Goal: Task Accomplishment & Management: Manage account settings

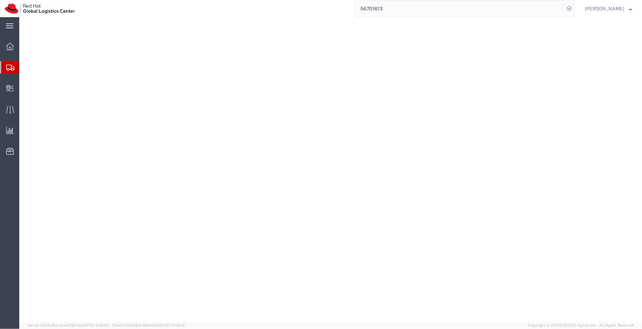
select select "COSTCENTER"
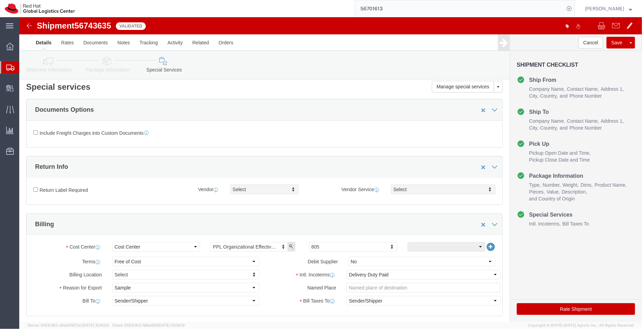
scroll to position [4, 0]
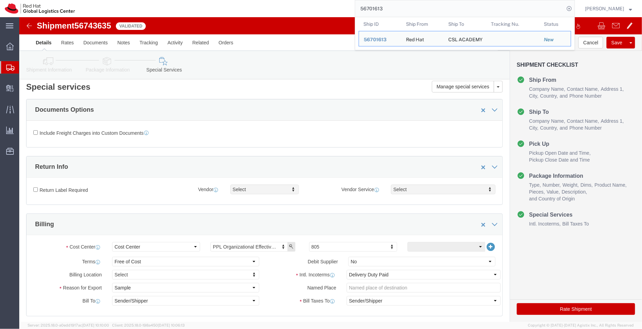
drag, startPoint x: 408, startPoint y: 6, endPoint x: 331, endPoint y: 16, distance: 77.4
click at [331, 16] on div "56701613 Ship ID Ship From Ship To Tracking Nu. Status Ship ID 56701613 Ship Fr…" at bounding box center [327, 8] width 495 height 17
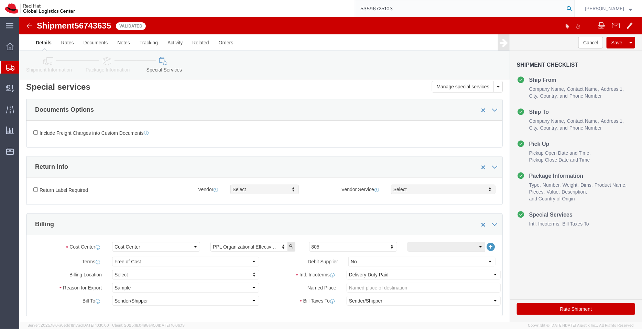
type input "53596725103"
click at [569, 9] on icon at bounding box center [569, 9] width 10 height 10
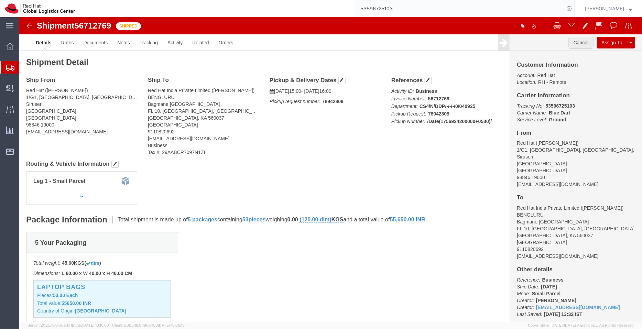
click button "Cancel"
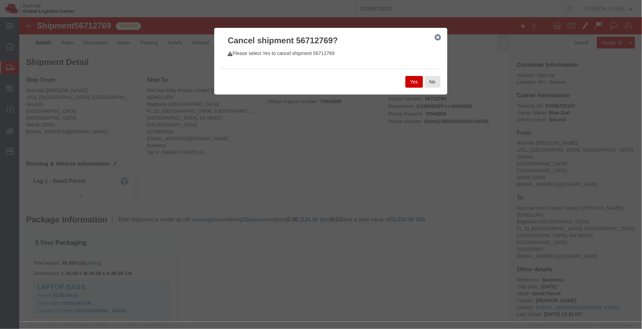
click button "Yes"
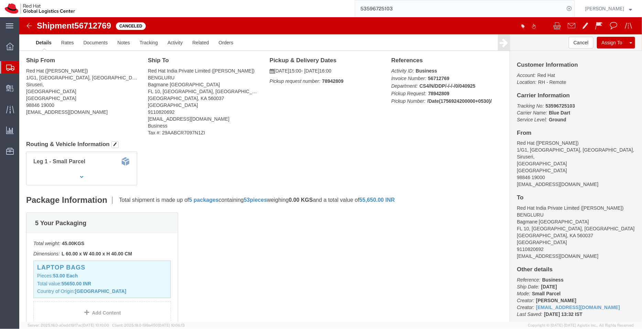
scroll to position [8, 0]
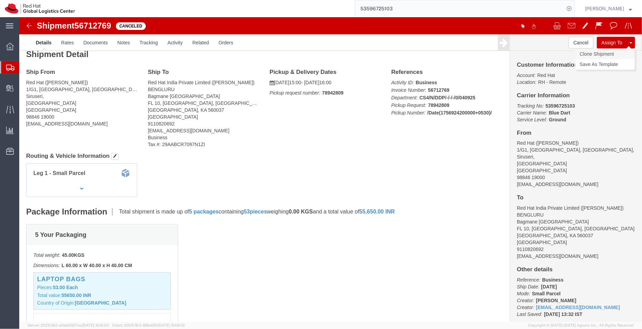
click link "Clone Shipment"
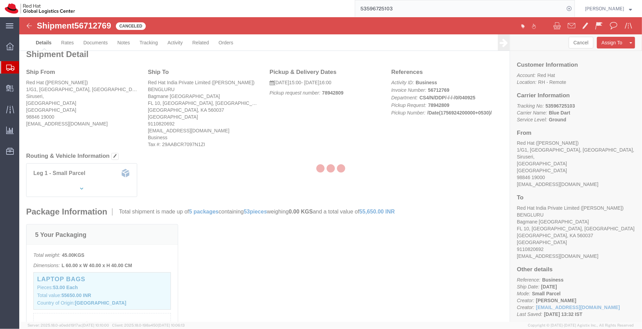
select select "37925"
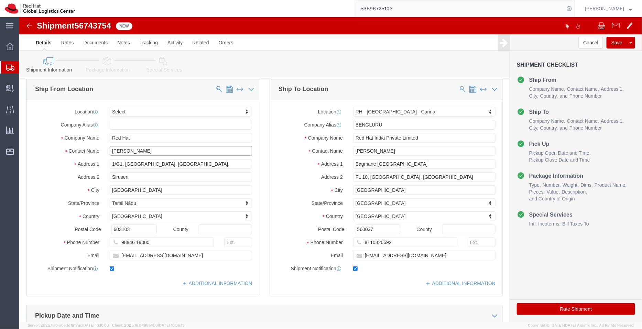
drag, startPoint x: 148, startPoint y: 133, endPoint x: 80, endPoint y: 139, distance: 67.3
click div "Location Select Select My Profile Location [GEOGRAPHIC_DATA] - [GEOGRAPHIC_DATA…"
drag, startPoint x: 115, startPoint y: 121, endPoint x: 79, endPoint y: 118, distance: 35.6
click div "Company Name Red Hat"
drag, startPoint x: 138, startPoint y: 131, endPoint x: 67, endPoint y: 129, distance: 70.9
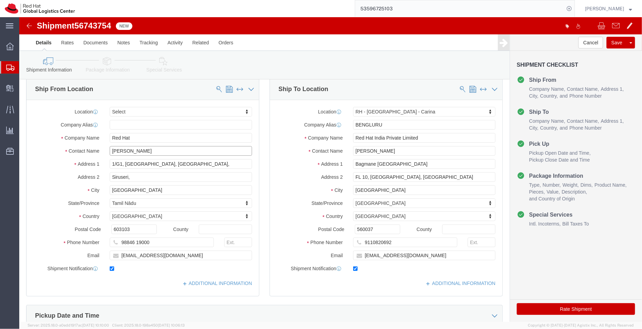
click div "Contact Name [PERSON_NAME]"
click div "Company Name Red Hat"
paste input "[PERSON_NAME]"
drag, startPoint x: 165, startPoint y: 121, endPoint x: 43, endPoint y: 131, distance: 122.5
click div "Location Select Select My Profile Location [GEOGRAPHIC_DATA] - [GEOGRAPHIC_DATA…"
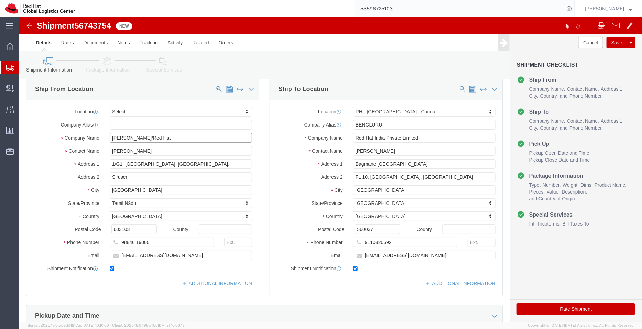
type input "[PERSON_NAME]/Red Hat"
drag, startPoint x: 105, startPoint y: 136, endPoint x: 44, endPoint y: 134, distance: 60.2
click div "Contact Name [PERSON_NAME]"
paste input "/Red Hat"
type input "[PERSON_NAME]/Red Hat"
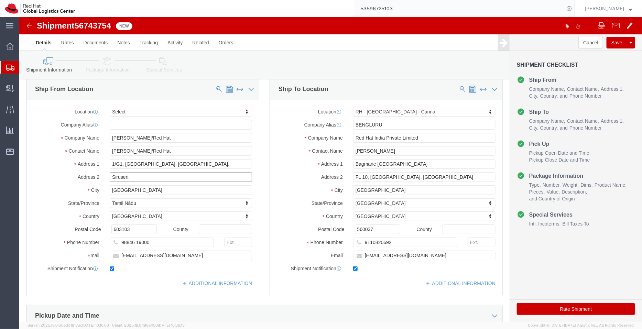
click input "Siruseri,"
type input "Siruseri"
click link "ADDITIONAL INFORMATION"
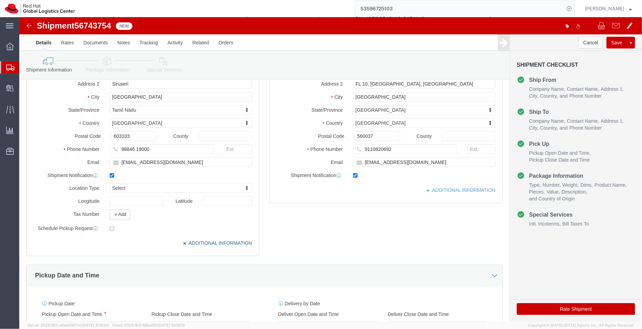
scroll to position [109, 0]
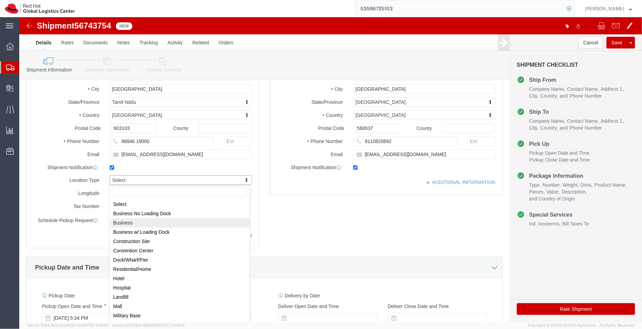
select select "BUSI"
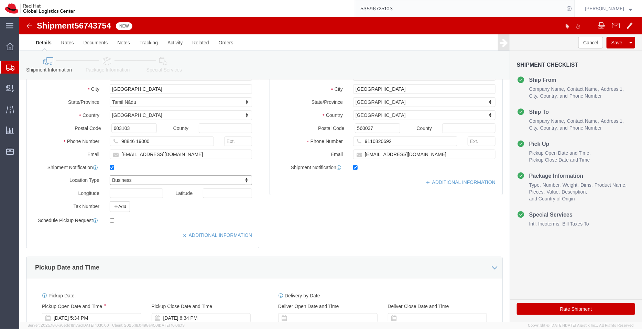
scroll to position [0, 0]
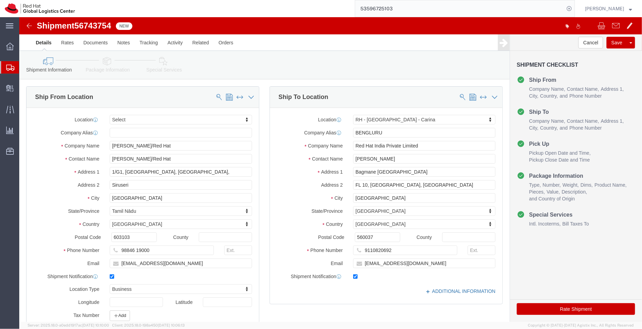
click link "ADDITIONAL INFORMATION"
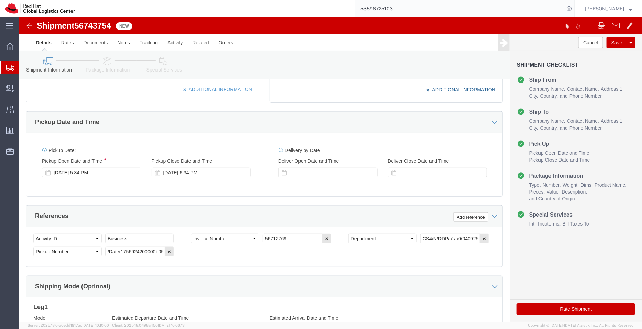
scroll to position [271, 0]
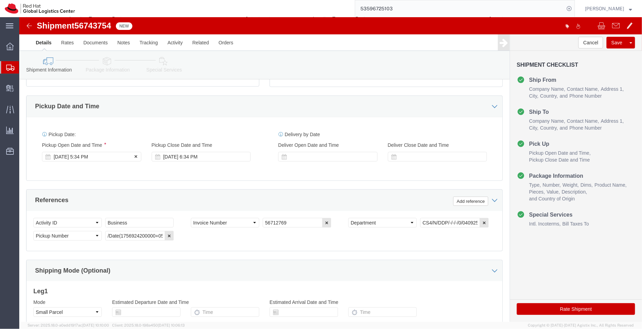
click div "[DATE] 5:34 PM"
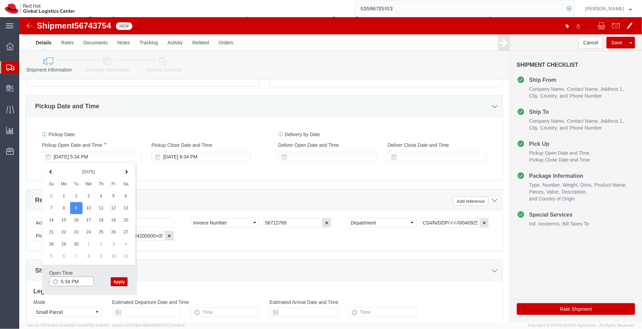
click input "5:34 PM"
type input "3:00 PM"
click button "Apply"
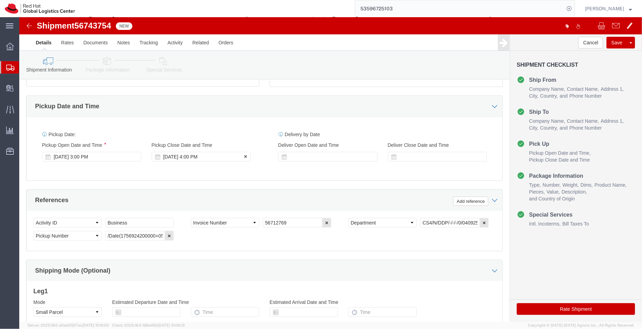
click div "[DATE] 4:00 PM"
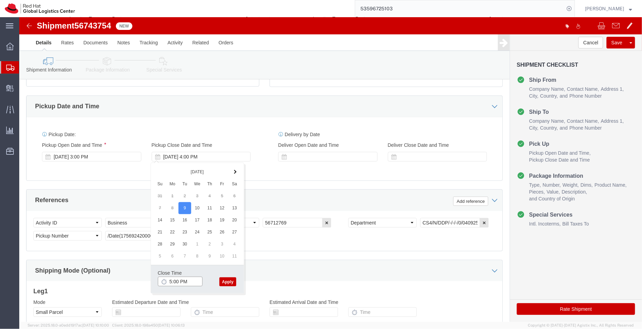
type input "5:00 PM"
click button "Apply"
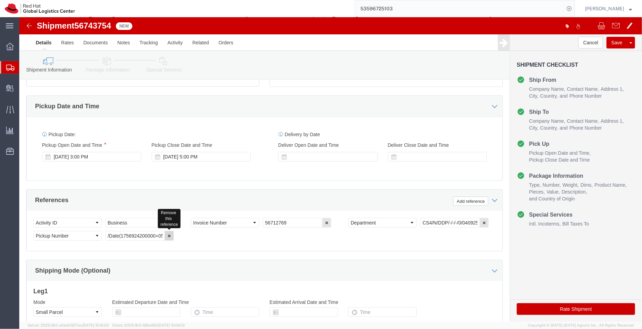
click icon "button"
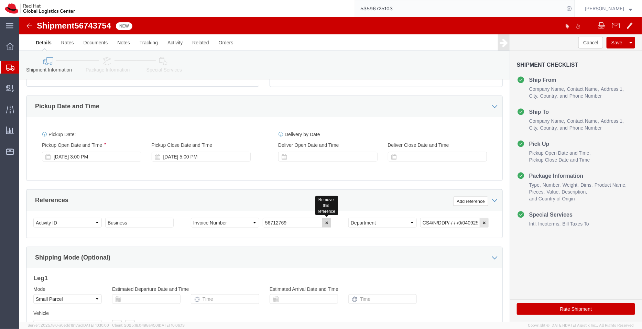
click icon "button"
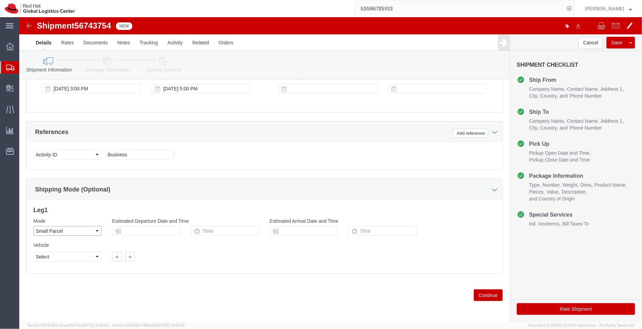
click select "Select Air Less than Truckload Multi-Leg Ocean Freight Rail Small Parcel Truckl…"
select select
click select "Select Air Less than Truckload Multi-Leg Ocean Freight Rail Small Parcel Truckl…"
click icon
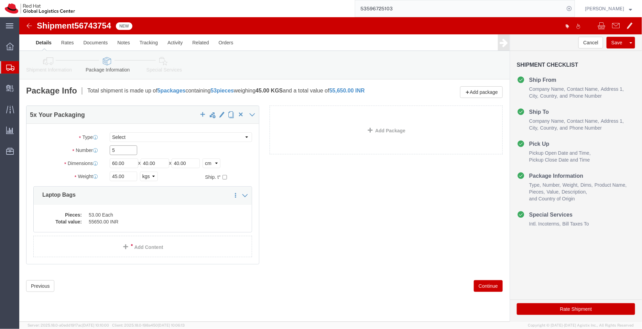
drag, startPoint x: 101, startPoint y: 133, endPoint x: 63, endPoint y: 138, distance: 38.9
click div "Package Type Select Case(s) Crate(s) Envelope Large Box Medium Box PAK Skid(s) …"
type input "3"
drag, startPoint x: 113, startPoint y: 160, endPoint x: 39, endPoint y: 159, distance: 74.3
click div "Weight 45.00 Select kgs lbs Ship. t°"
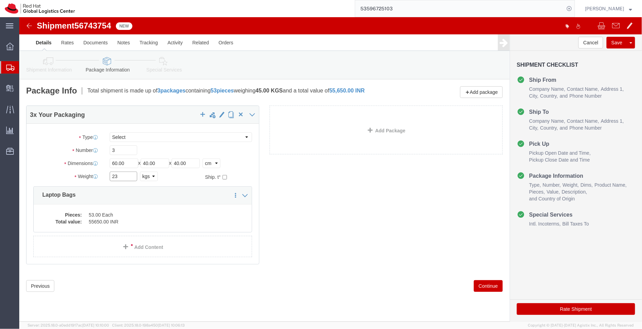
type input "23"
click div "3 x Your Packaging Package Type Select Case(s) Crate(s) Envelope Large Box Medi…"
click div "Pieces: 53.00 Each Total value: 55650.00 INR"
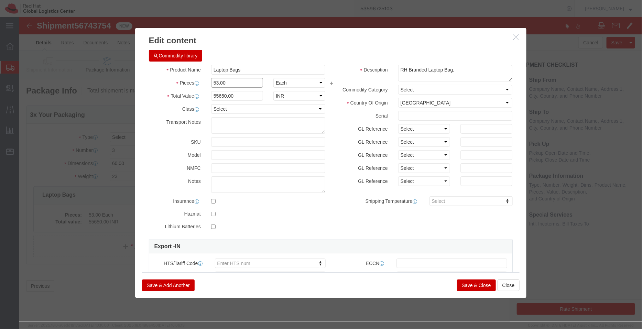
drag, startPoint x: 210, startPoint y: 65, endPoint x: 167, endPoint y: 65, distance: 43.7
click div "Pieces 53.00 Select Bag Barrels 100Board Feet Bottle Box Blister Pack Carats Ca…"
type input "1"
type input "1050"
click div "Commodity library Product Name Laptop Bags Pieces 1 Select Bag Barrels 100Board…"
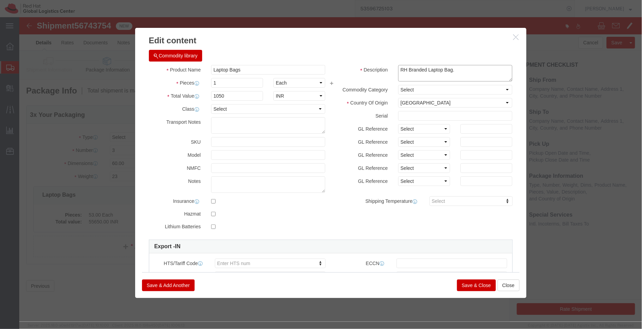
drag, startPoint x: 436, startPoint y: 52, endPoint x: 383, endPoint y: 51, distance: 53.7
click textarea "RH Branded Laptop Bag."
type textarea "Red Hat"
click div
click button "Save & Close"
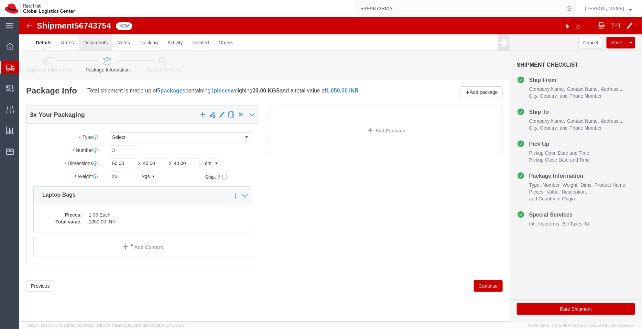
click link "Documents"
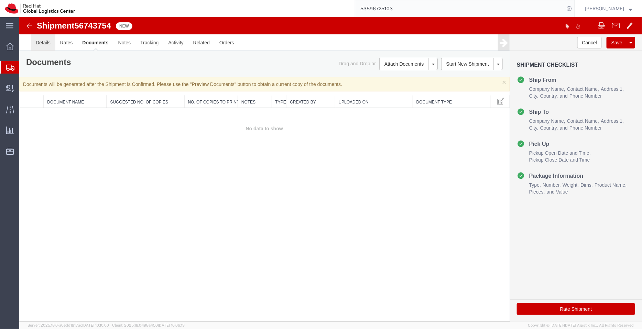
click at [42, 43] on link "Details" at bounding box center [43, 42] width 24 height 17
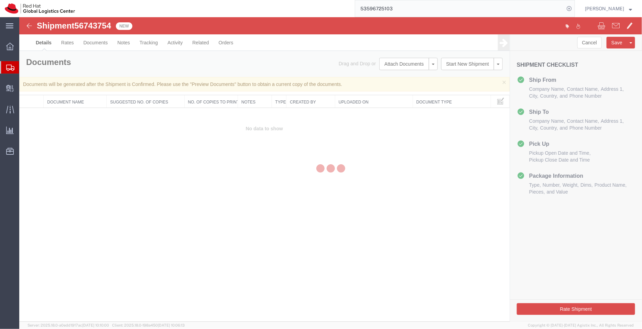
select select "37925"
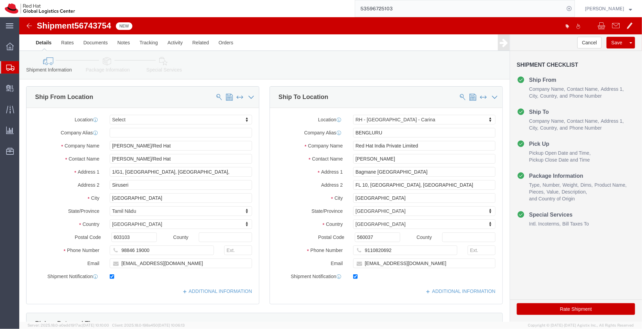
click icon
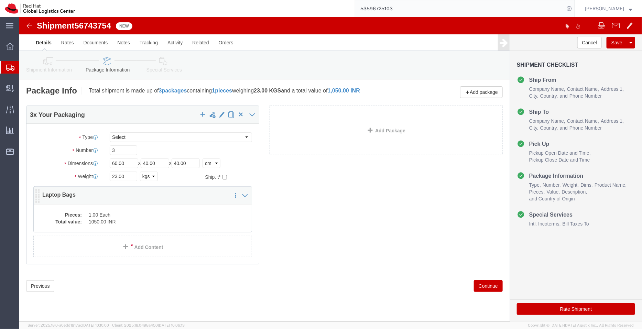
click dd "1050.00 INR"
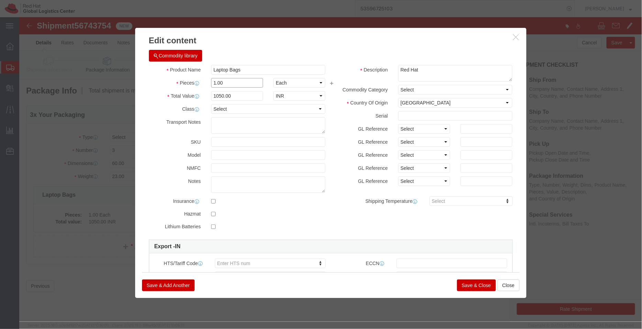
drag, startPoint x: 212, startPoint y: 65, endPoint x: 169, endPoint y: 64, distance: 43.0
click div "Pieces Number of pieces inside all the packages 1.00 Select Bag Barrels 100Boar…"
type input "27"
type input "28350"
click div "Commodity library"
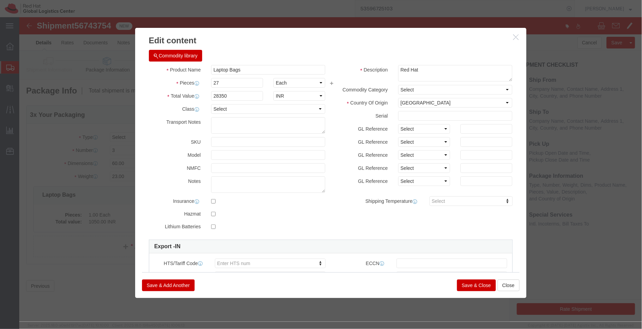
click button "Save & Close"
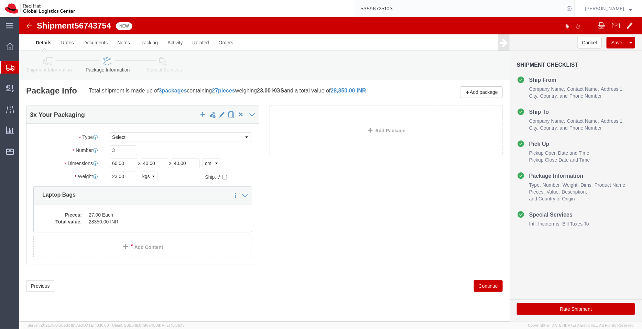
click link "Special Services"
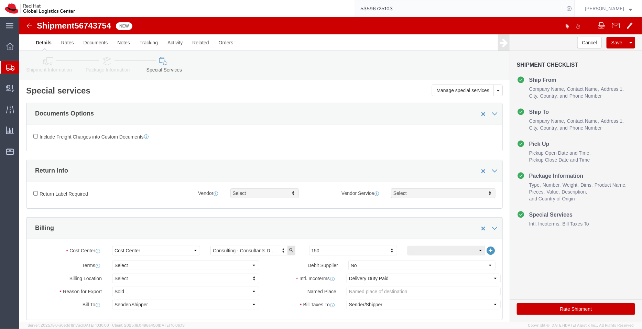
click link "Package Information"
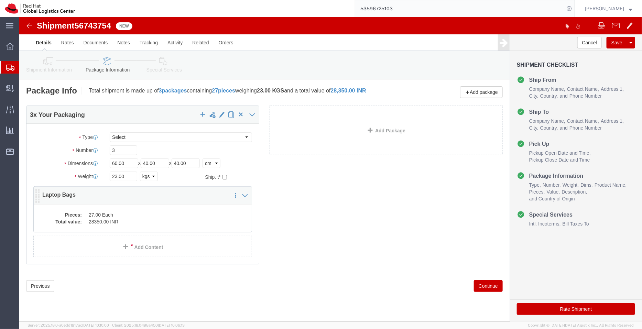
click dd "27.00 Each"
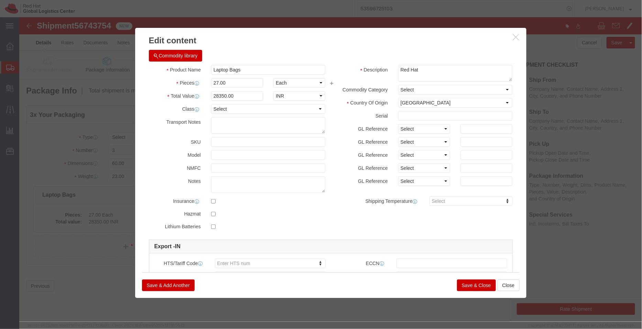
click button "Save & Close"
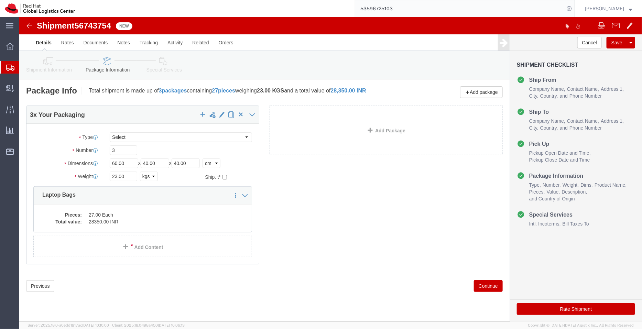
click icon
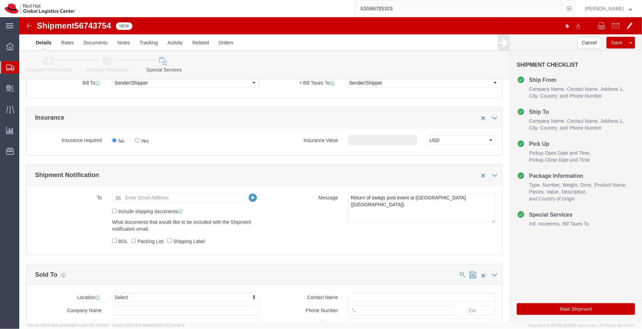
scroll to position [224, 0]
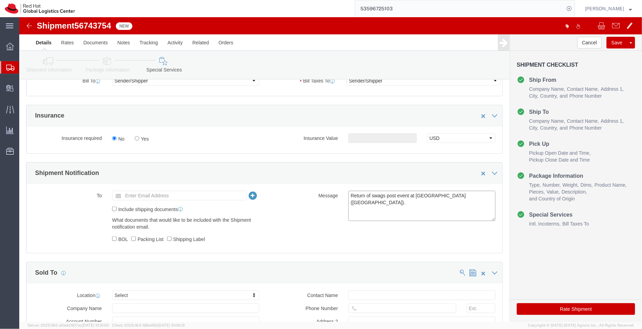
click textarea "Return of swags post event at [GEOGRAPHIC_DATA]([GEOGRAPHIC_DATA])."
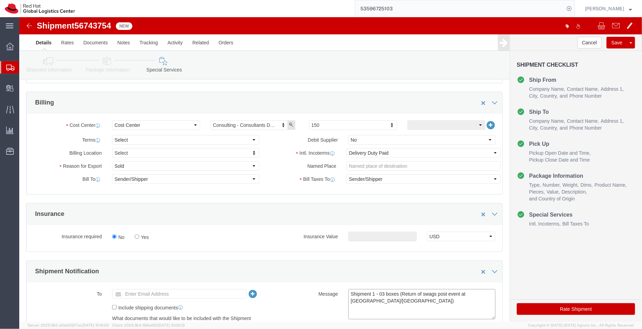
type textarea "Shipment 1 - 03 boxes (Return of swags post event at [GEOGRAPHIC_DATA]/[GEOGRAP…"
click select "Select Free of Charge Free of Cost NET 30 NET 45 NET 60 See Comment"
select select "FREE_OF_COST"
click select "Select Free of Charge Free of Cost NET 30 NET 45 NET 60 See Comment"
click select "Select Gift Personal Effects Repair/Warranty Return Sample Sold Temporary/Not S…"
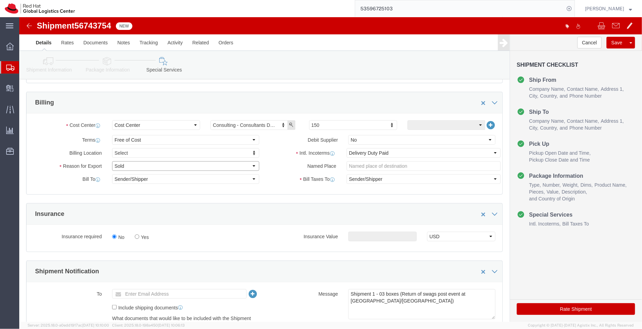
select select "SAMPLE"
click select "Select Gift Personal Effects Repair/Warranty Return Sample Sold Temporary/Not S…"
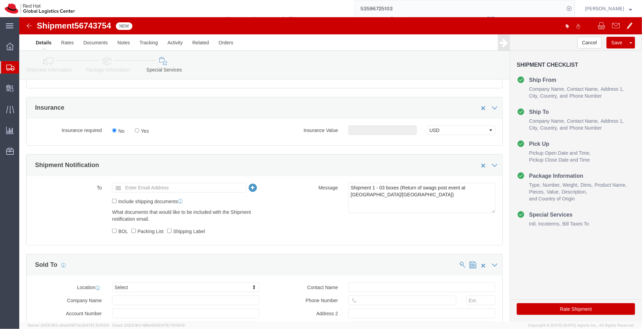
scroll to position [233, 0]
click input "text"
type input "[EMAIL_ADDRESS][DOMAIN_NAME]"
click textarea "Return of swags post event at [GEOGRAPHIC_DATA]([GEOGRAPHIC_DATA])."
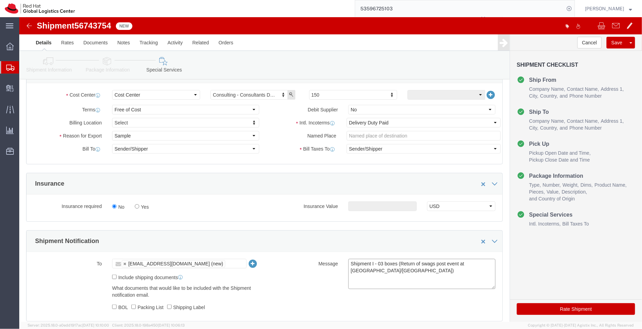
scroll to position [327, 0]
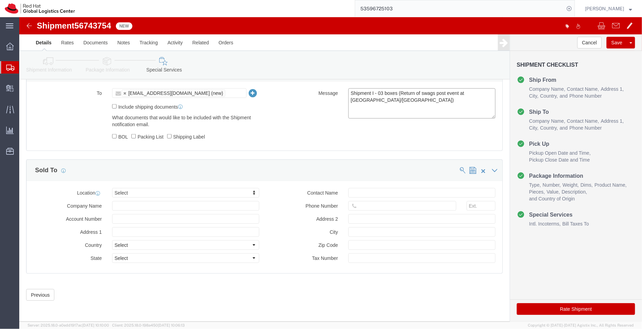
type textarea "Shipment I - 03 boxes (Return of swags post event at [GEOGRAPHIC_DATA]/[GEOGRAP…"
click button "Rate Shipment"
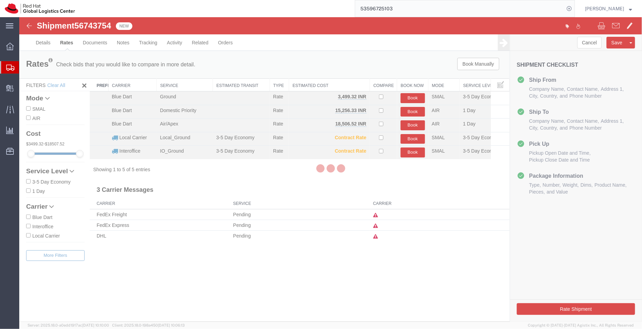
scroll to position [0, 0]
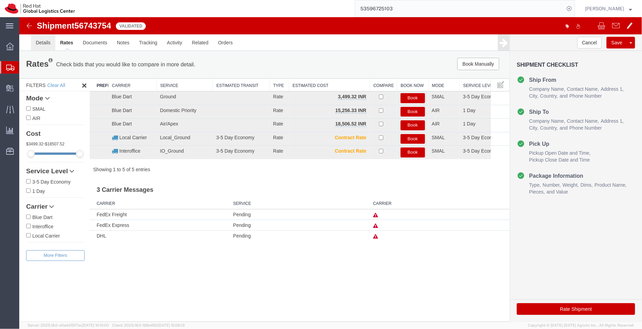
click at [42, 44] on link "Details" at bounding box center [43, 42] width 24 height 17
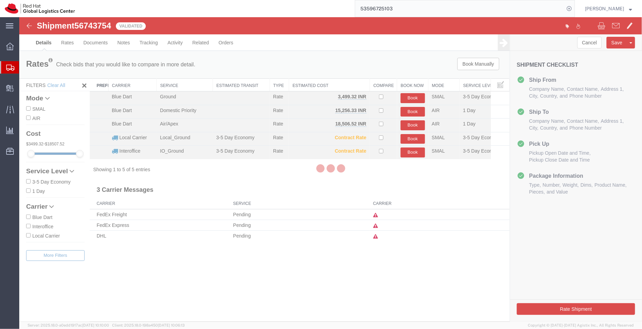
select select "37925"
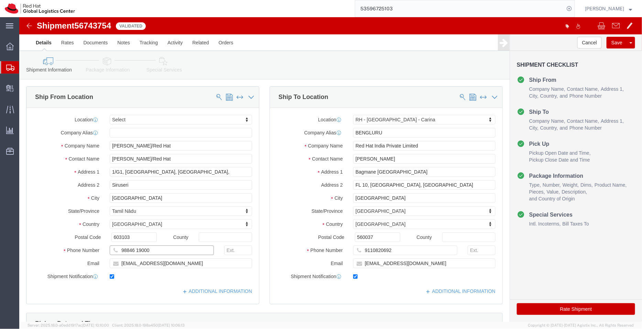
drag, startPoint x: 136, startPoint y: 233, endPoint x: 87, endPoint y: 233, distance: 49.2
click div "98846 19000"
click link "ADDITIONAL INFORMATION"
click input "[PERSON_NAME]/Red Hat"
paste input "[PERSON_NAME] A"
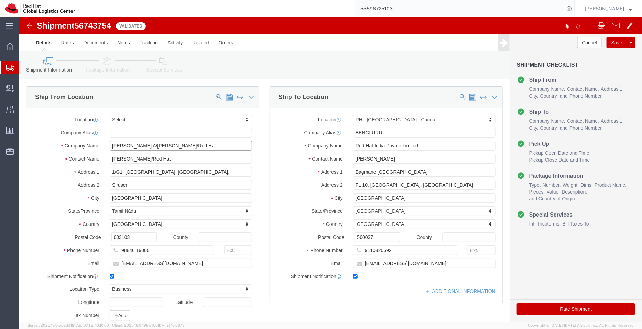
type input "[PERSON_NAME] A/[PERSON_NAME]/Red Hat"
click input "[PERSON_NAME]/Red Hat"
paste input "[PERSON_NAME] A"
type input "[PERSON_NAME] A/ [PERSON_NAME]/Red Hat"
click input "98846 19000"
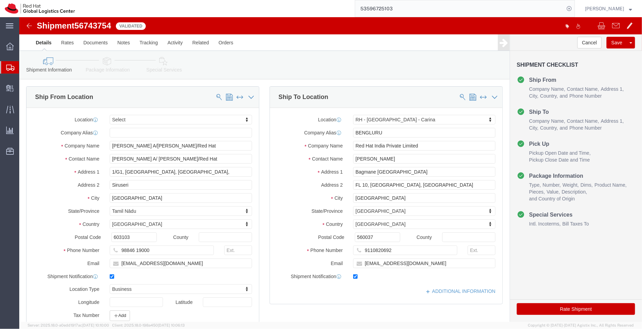
click icon
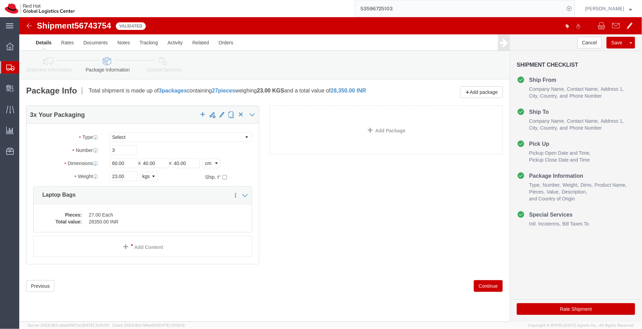
click icon
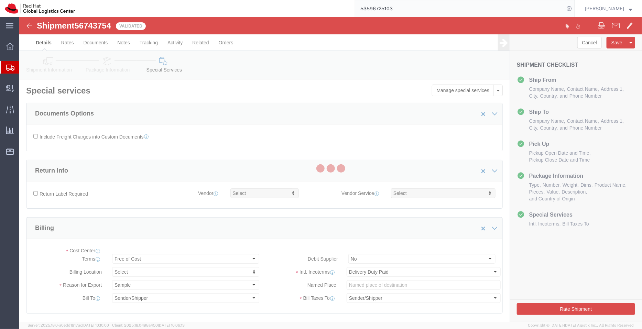
select select "COSTCENTER"
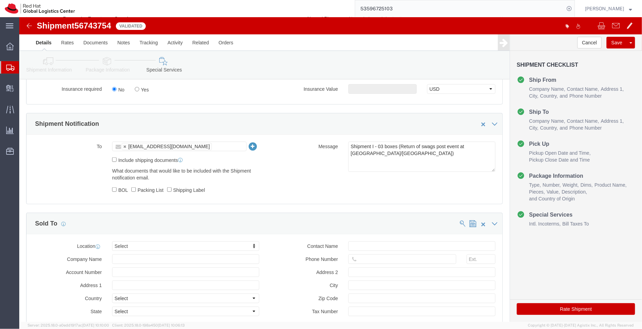
scroll to position [278, 0]
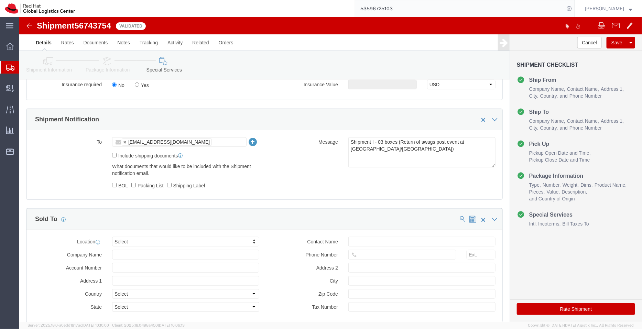
click div "Rate Shipment"
click button "Rate Shipment"
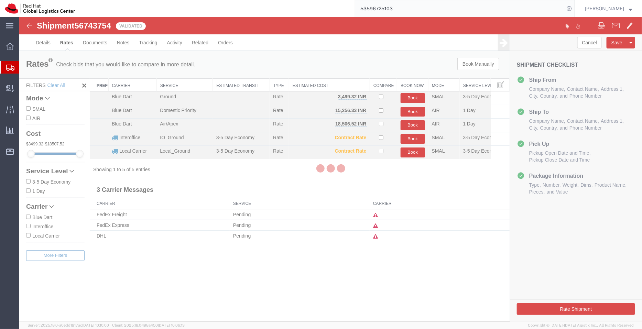
scroll to position [0, 0]
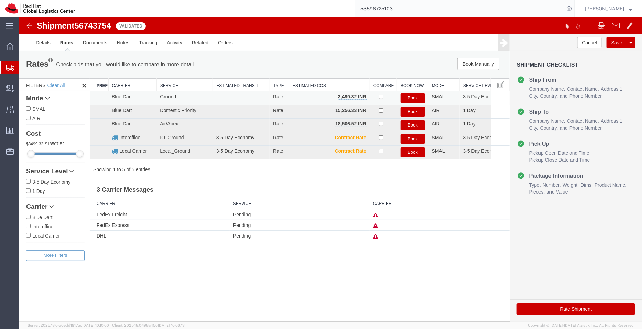
click at [406, 97] on button "Book" at bounding box center [412, 98] width 24 height 10
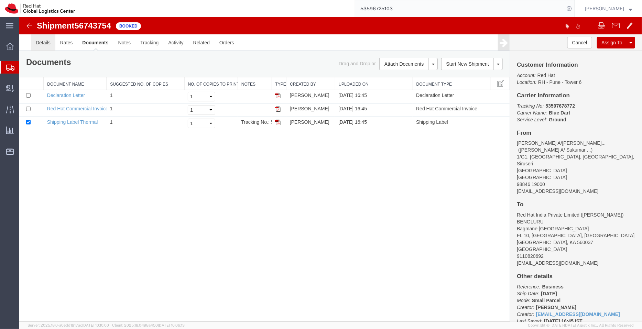
click at [34, 41] on link "Details" at bounding box center [43, 42] width 24 height 17
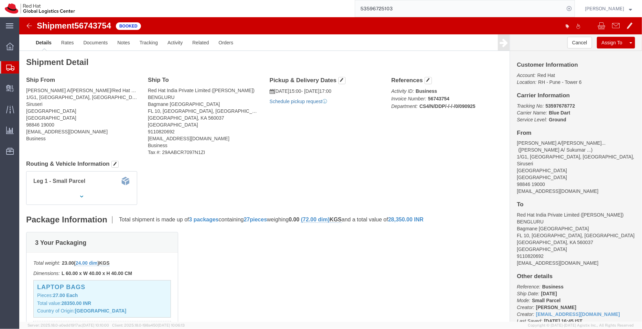
click link "Schedule pickup request"
drag, startPoint x: 334, startPoint y: 82, endPoint x: 254, endPoint y: 73, distance: 80.3
click div "Pickup & Delivery Dates [DATE] 15:00 - [DATE] 17:00 Pickup request number : 792…"
copy div "[DATE] 15:00 - [DATE] 17:00 Pickup request number : 79242004"
click link "Documents"
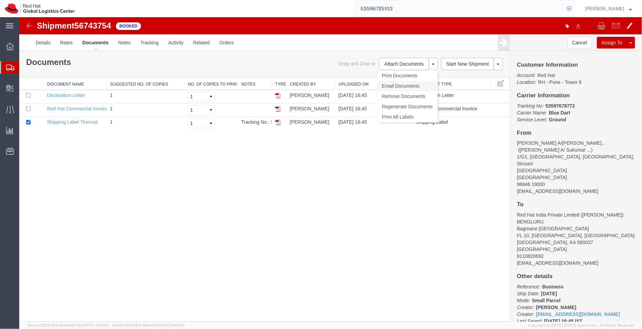
click at [402, 88] on link "Email Documents" at bounding box center [407, 85] width 60 height 10
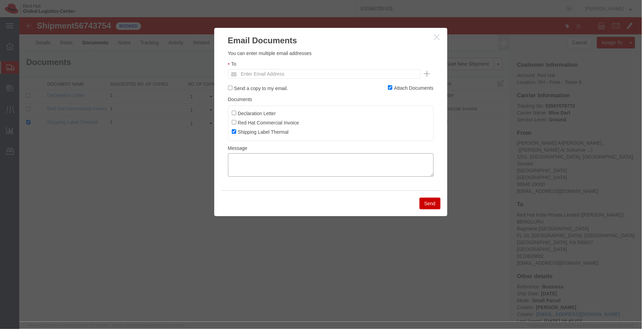
click at [311, 176] on textarea at bounding box center [331, 164] width 206 height 23
paste textarea "[DATE] 15:00 - [DATE] 17:00 Pickup request number: 79242004"
click at [230, 172] on textarea "[DATE] 15:00 - [DATE] 17:00 Pickup request number: 79242004" at bounding box center [331, 164] width 206 height 23
click at [439, 40] on button "button" at bounding box center [437, 37] width 9 height 9
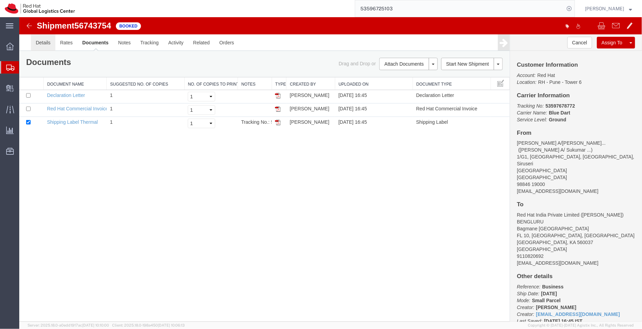
click at [43, 40] on link "Details" at bounding box center [43, 42] width 24 height 17
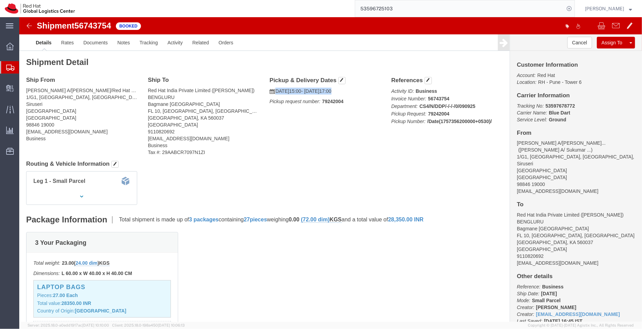
drag, startPoint x: 335, startPoint y: 74, endPoint x: 255, endPoint y: 72, distance: 80.5
click p "[DATE] 15:00 - [DATE] 17:00"
copy p "[DATE] 15:00 - [DATE] 17:00"
drag, startPoint x: 323, startPoint y: 83, endPoint x: 301, endPoint y: 82, distance: 22.1
click p "Pickup request number: 79242004"
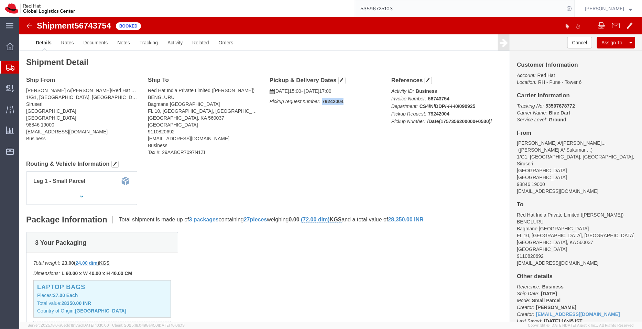
copy b "79242004"
click link "Documents"
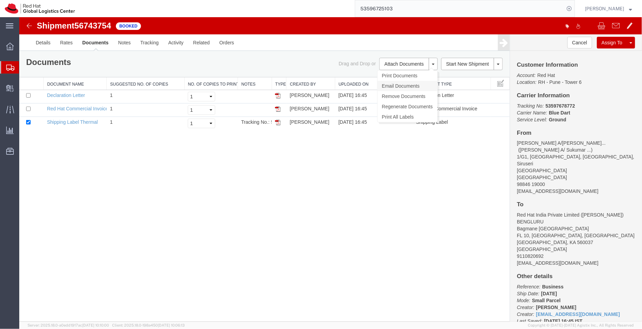
click at [398, 85] on link "Email Documents" at bounding box center [407, 85] width 60 height 10
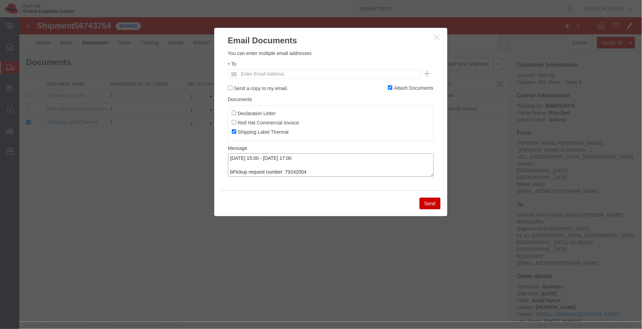
drag, startPoint x: 309, startPoint y: 173, endPoint x: 169, endPoint y: 146, distance: 142.9
click at [169, 146] on div "Email Documents Please fix the following errors You can enter multiple email ad…" at bounding box center [330, 169] width 623 height 305
paste textarea "Hi [PERSON_NAME] , please find attached Blue Dart label, declaration letter/pro…"
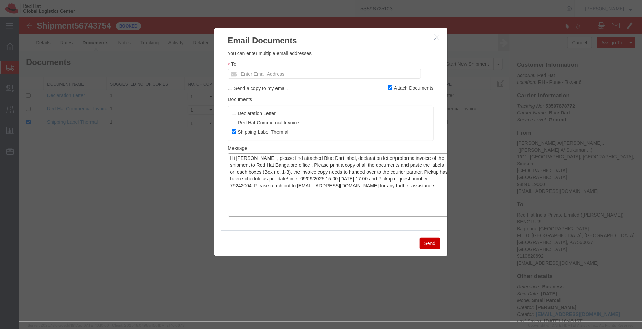
drag, startPoint x: 431, startPoint y: 175, endPoint x: 449, endPoint y: 215, distance: 43.9
click at [449, 215] on div "Email Documents Please fix the following errors You can enter multiple email ad…" at bounding box center [330, 169] width 623 height 305
type textarea "Hi [PERSON_NAME] , please find attached Blue Dart label, declaration letter/pro…"
click at [438, 37] on icon "button" at bounding box center [437, 37] width 6 height 6
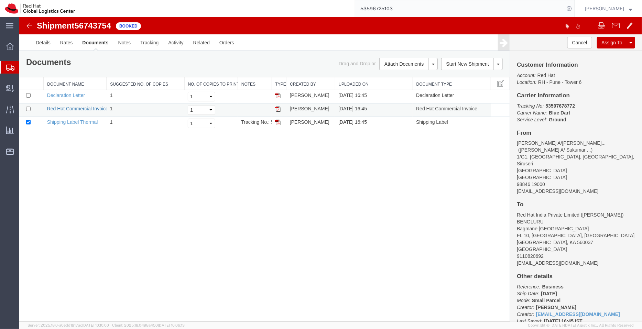
click at [86, 107] on link "Red Hat Commercial Invoice" at bounding box center [77, 109] width 61 height 6
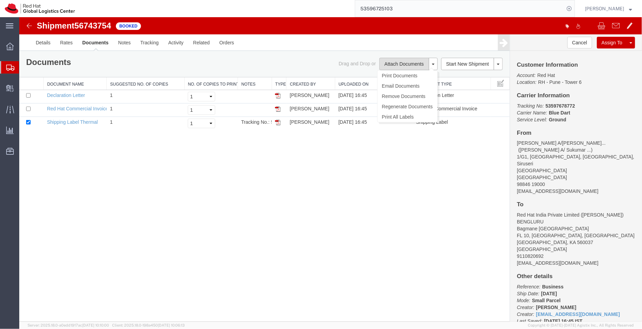
click at [409, 64] on button "Attach Documents" at bounding box center [404, 63] width 50 height 12
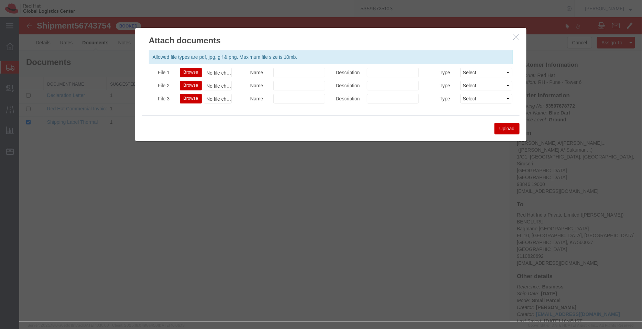
click at [185, 69] on button "Browse" at bounding box center [191, 72] width 22 height 10
type input "C:\fakepath\PROFORMA INVOICE BD 53597678772.pdf"
click at [506, 127] on button "Upload" at bounding box center [506, 128] width 25 height 12
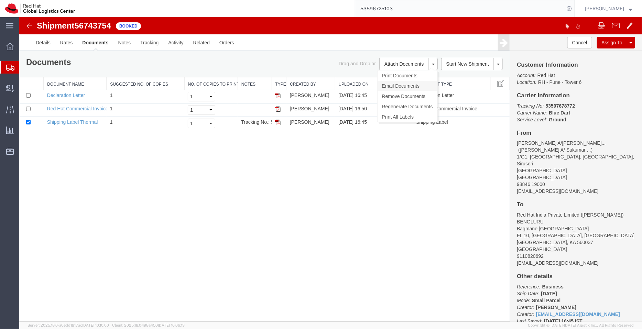
click at [402, 86] on link "Email Documents" at bounding box center [407, 85] width 60 height 10
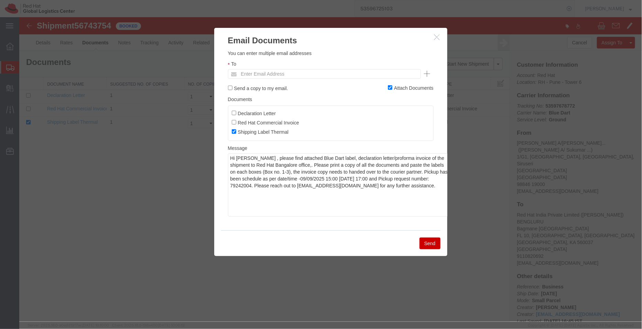
click at [437, 35] on icon "button" at bounding box center [437, 37] width 6 height 6
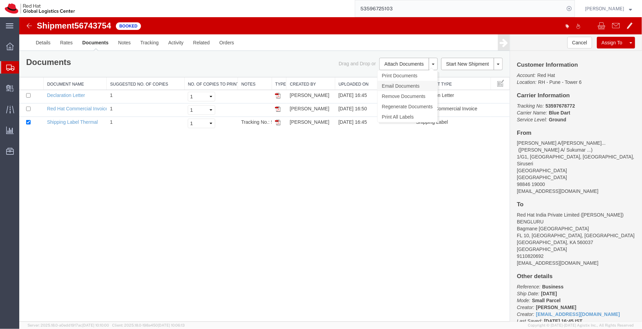
click at [398, 86] on link "Email Documents" at bounding box center [407, 85] width 60 height 10
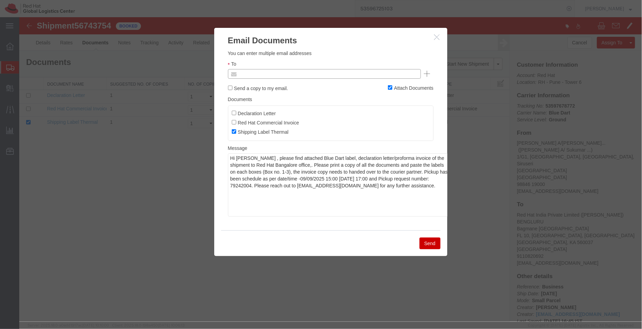
click at [258, 71] on input "text" at bounding box center [277, 73] width 80 height 9
type input "Enter Email Address"
click at [435, 38] on icon "button" at bounding box center [437, 37] width 6 height 6
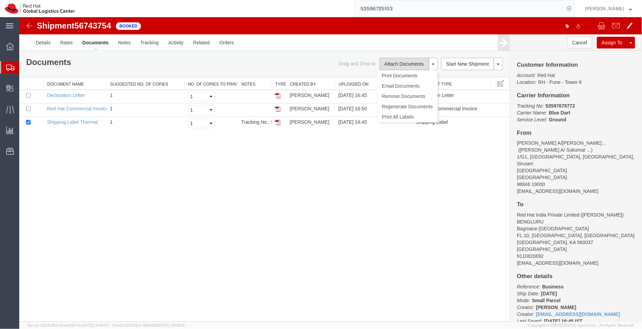
click at [406, 58] on button "Attach Documents" at bounding box center [404, 63] width 50 height 12
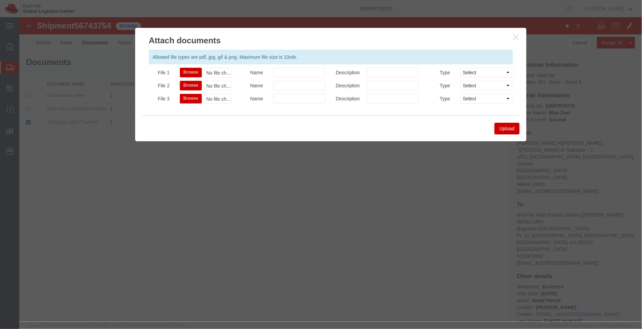
click at [191, 70] on button "Browse" at bounding box center [191, 72] width 22 height 10
type input "C:\fakepath\PROFORMA INVOICE BD 53597678772.pdf"
click at [509, 125] on button "Upload" at bounding box center [506, 128] width 25 height 12
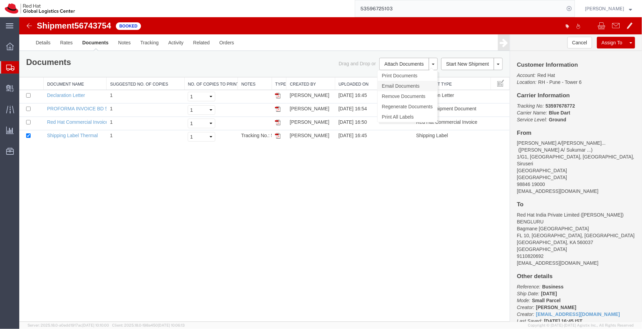
click at [403, 82] on link "Email Documents" at bounding box center [407, 85] width 60 height 10
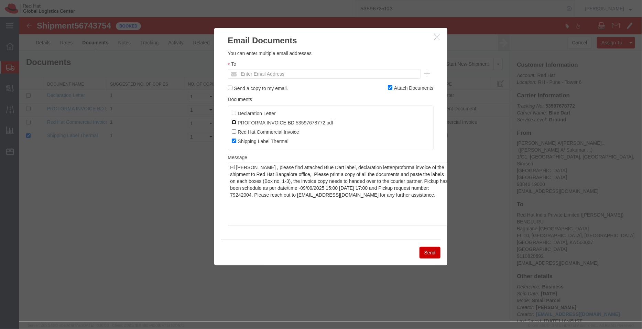
click at [233, 122] on input "PROFORMA INVOICE BD 53597678772.pdf" at bounding box center [233, 122] width 4 height 4
checkbox input "true"
click at [234, 113] on input "Declaration Letter" at bounding box center [233, 112] width 4 height 4
checkbox input "true"
click at [278, 74] on input "text" at bounding box center [277, 73] width 80 height 9
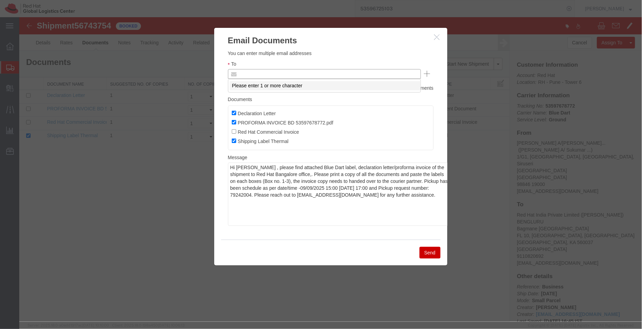
paste input "[EMAIL_ADDRESS][DOMAIN_NAME]"
type input "[EMAIL_ADDRESS][DOMAIN_NAME]"
click at [251, 168] on textarea "Hi [PERSON_NAME] , please find attached Blue Dart label, declaration letter/pro…" at bounding box center [339, 193] width 223 height 63
type textarea "Hi [PERSON_NAME], please find attached Blue Dart label, declaration letter/prof…"
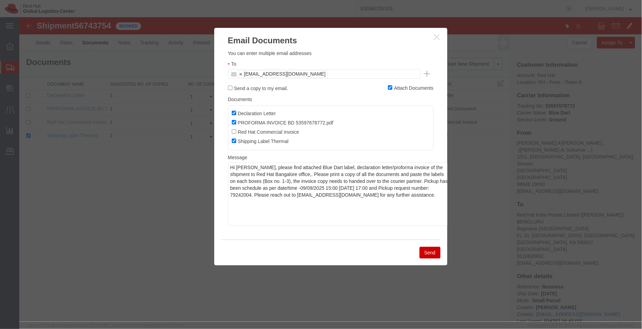
click at [430, 258] on button "Send" at bounding box center [429, 253] width 21 height 12
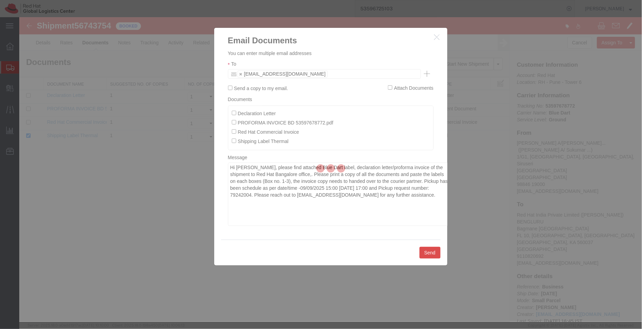
checkbox input "false"
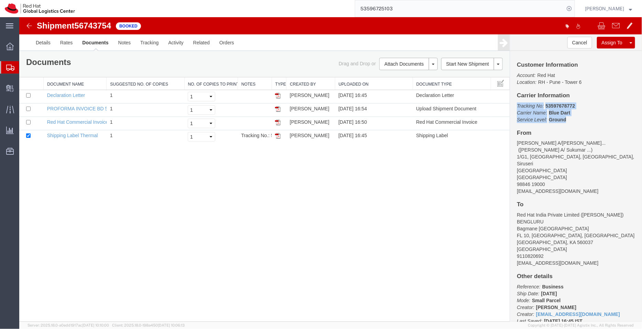
drag, startPoint x: 569, startPoint y: 118, endPoint x: 516, endPoint y: 102, distance: 55.5
click at [516, 102] on div "Customer Information Account: Red Hat Location: [GEOGRAPHIC_DATA] 6 Carrier Inf…" at bounding box center [576, 186] width 132 height 271
copy p "Tracking No: 53597678772 Carrier Name: Blue Dart Blue Dart Service Level: Ground"
click at [602, 52] on link "Clone Shipment" at bounding box center [605, 53] width 60 height 10
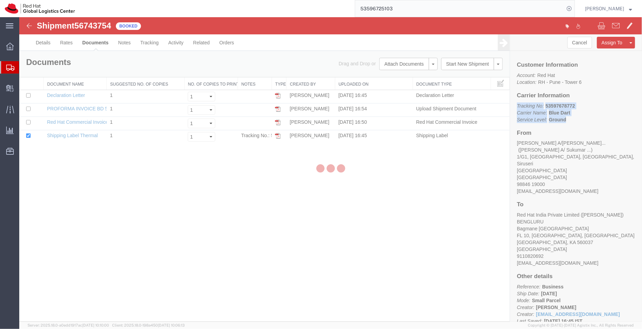
select select "37925"
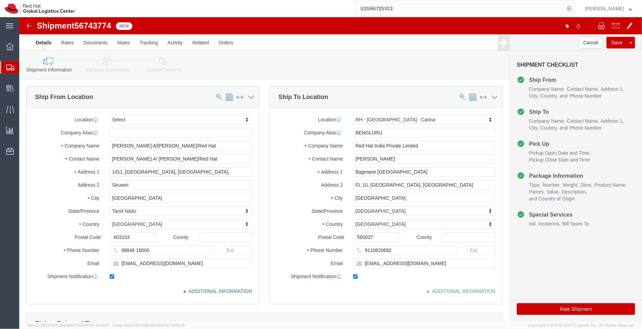
click link "ADDITIONAL INFORMATION"
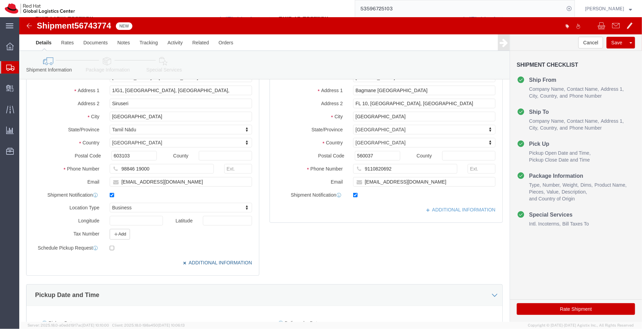
scroll to position [90, 0]
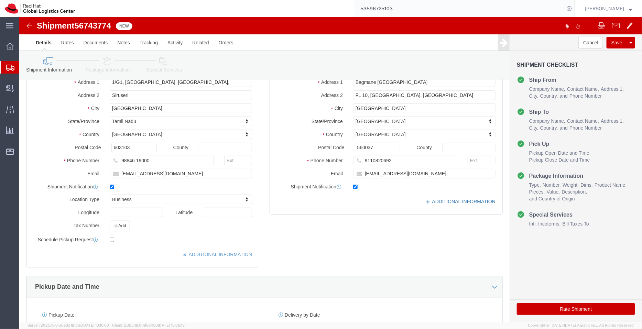
click link "ADDITIONAL INFORMATION"
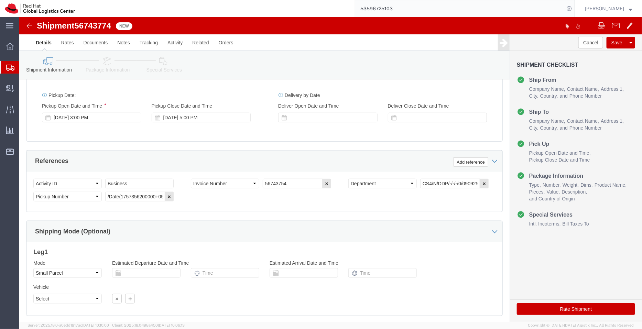
scroll to position [320, 0]
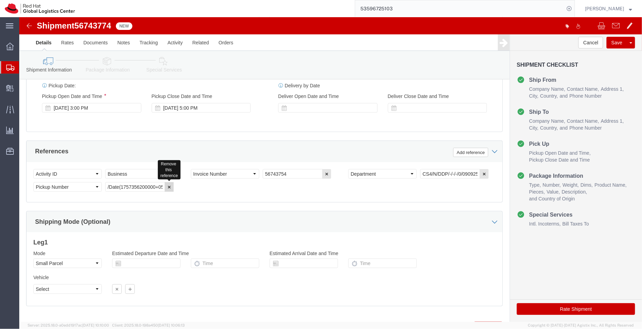
click icon "button"
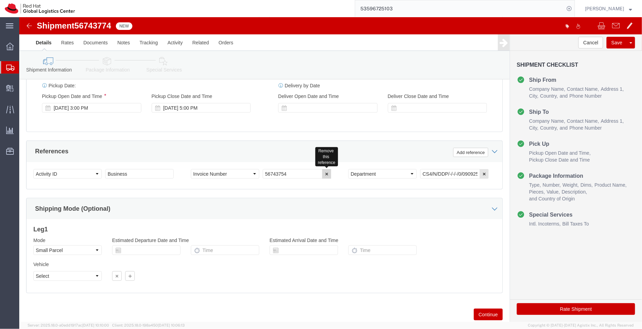
click icon "button"
click select "Select Air Less than Truckload Multi-Leg Ocean Freight Rail Small Parcel Truckl…"
select select
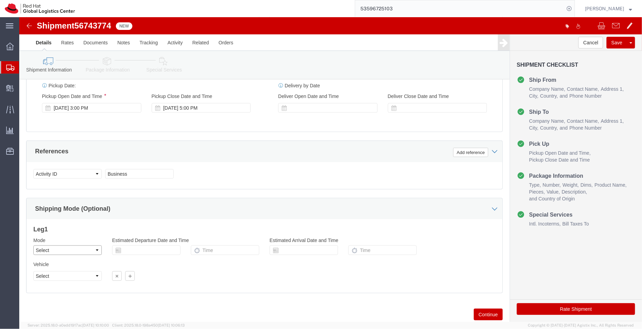
click select "Select Air Less than Truckload Multi-Leg Ocean Freight Rail Small Parcel Truckl…"
click icon
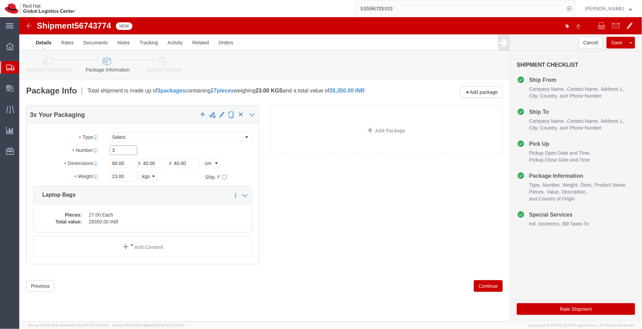
drag, startPoint x: 101, startPoint y: 134, endPoint x: 76, endPoint y: 128, distance: 25.6
click div "Package Type Select Case(s) Crate(s) Envelope Large Box Medium Box PAK Skid(s) …"
type input "2"
click div "2 x Your Packaging Package Type Select Case(s) Crate(s) Envelope Large Box Medi…"
drag, startPoint x: 107, startPoint y: 158, endPoint x: 83, endPoint y: 159, distance: 24.5
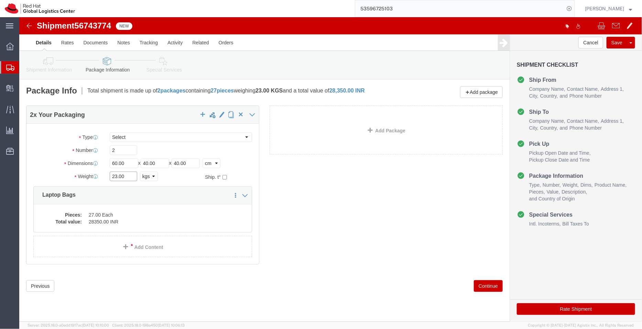
click div "Weight 23.00 Select kgs lbs Ship. t°"
type input "22"
click div "2 x Your Packaging Package Type Select Case(s) Crate(s) Envelope Large Box Medi…"
click dd "28350.00 INR"
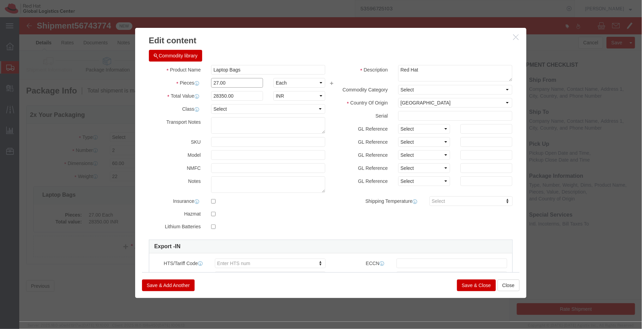
drag, startPoint x: 183, startPoint y: 65, endPoint x: 165, endPoint y: 63, distance: 17.8
click div "Pieces Number of pieces inside all the packages 27.00 Select Bag Barrels 100Boa…"
type input "26"
click div "Commodity library Product Name Laptop Bags Pieces 26 Select Bag Barrels 100Boar…"
type input "27300"
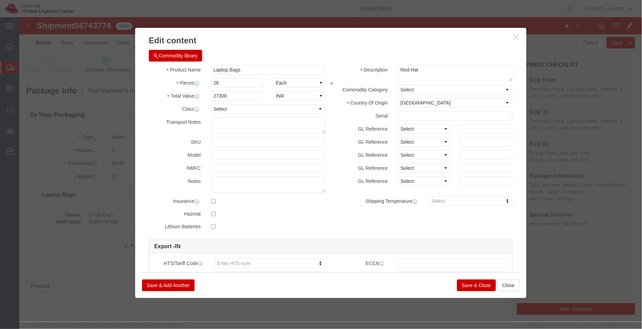
click button "Save & Close"
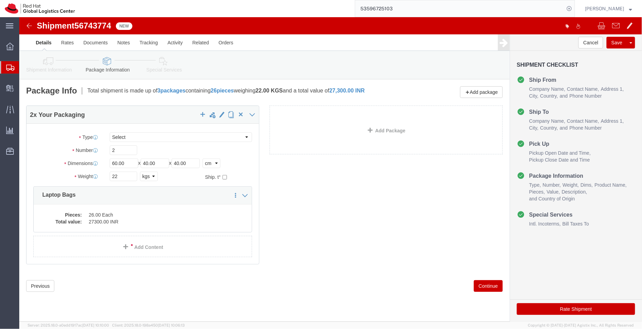
click icon
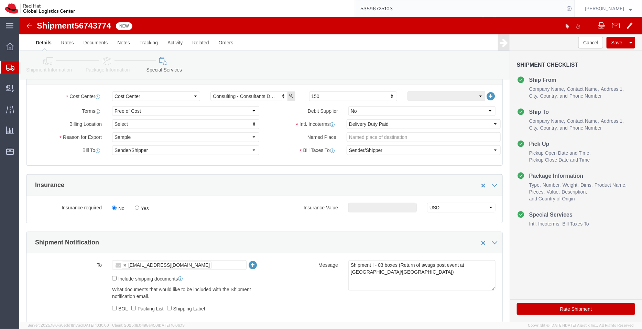
scroll to position [166, 0]
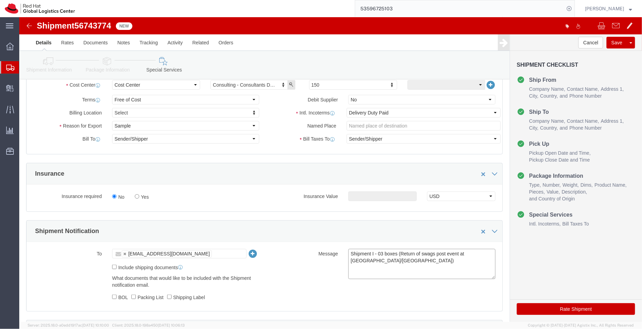
click textarea "Shipment I - 03 boxes (Return of swags post event at [GEOGRAPHIC_DATA]/[GEOGRAP…"
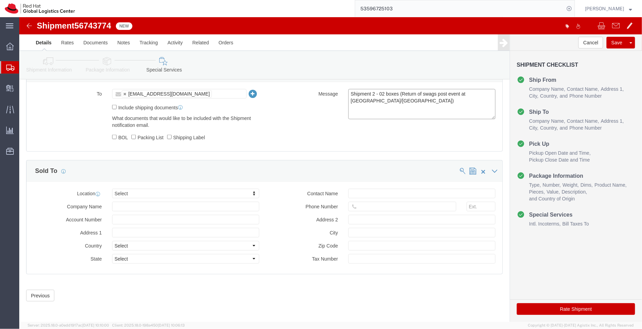
scroll to position [327, 0]
type textarea "Shipment 2 - 02 boxes (Return of swags post event at [GEOGRAPHIC_DATA]/[GEOGRAP…"
click button "Rate Shipment"
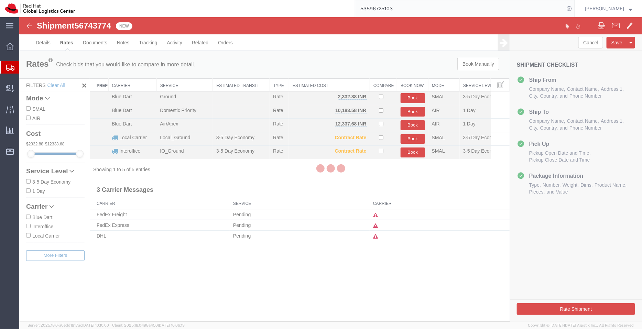
scroll to position [0, 0]
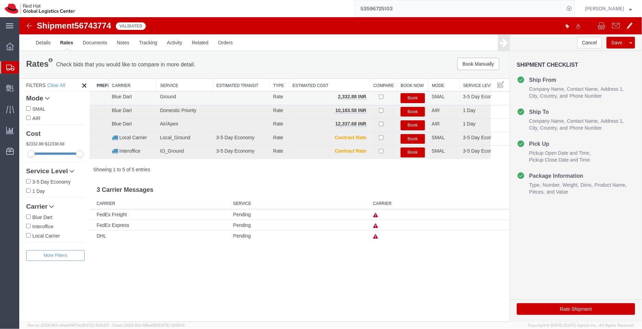
click at [408, 98] on button "Book" at bounding box center [412, 98] width 24 height 10
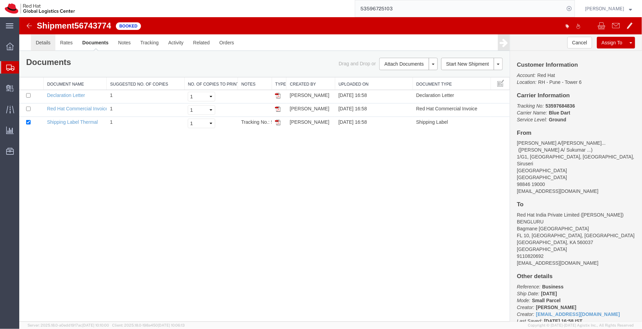
click at [44, 49] on link "Details" at bounding box center [43, 42] width 24 height 17
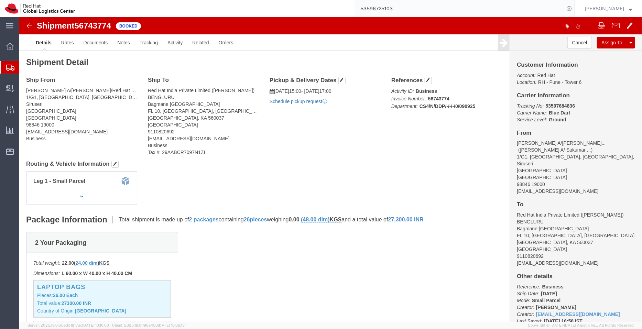
click link "Schedule pickup request"
drag, startPoint x: 325, startPoint y: 84, endPoint x: 246, endPoint y: 83, distance: 78.4
click div "Pickup & Delivery Dates [DATE] 15:00 - [DATE] 17:00 Pickup request number : 792…"
copy p "Pickup request number : 79242004"
click link "Documents"
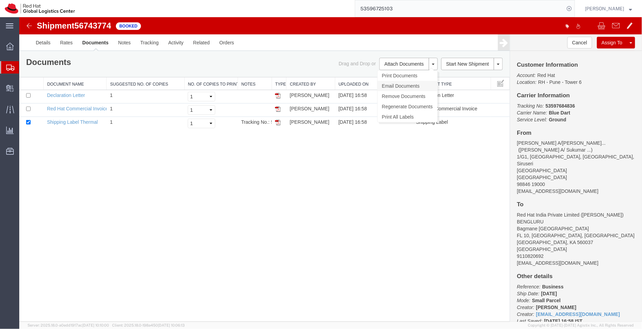
click at [404, 86] on link "Email Documents" at bounding box center [407, 85] width 60 height 10
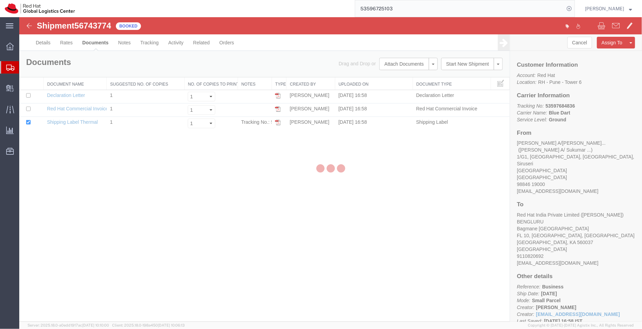
checkbox input "true"
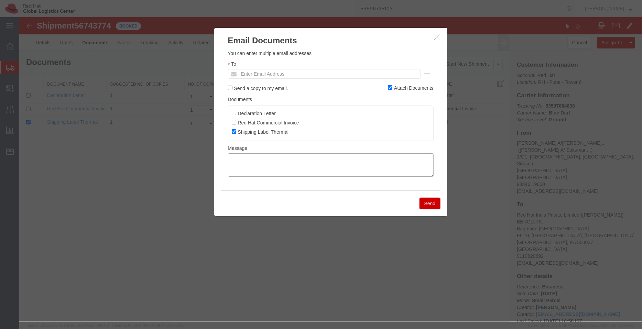
click at [336, 165] on textarea at bounding box center [331, 164] width 206 height 23
paste textarea "Hi [PERSON_NAME] , please find attached Blue Dart label, declaration letter/pro…"
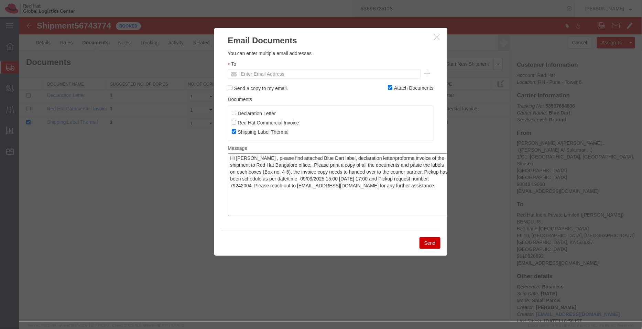
drag, startPoint x: 430, startPoint y: 174, endPoint x: 449, endPoint y: 214, distance: 44.3
click at [449, 214] on div "Email Documents Please fix the following errors You can enter multiple email ad…" at bounding box center [330, 169] width 623 height 305
type textarea "Hi [PERSON_NAME] , please find attached Blue Dart label, declaration letter/pro…"
click at [437, 38] on icon "button" at bounding box center [437, 37] width 6 height 6
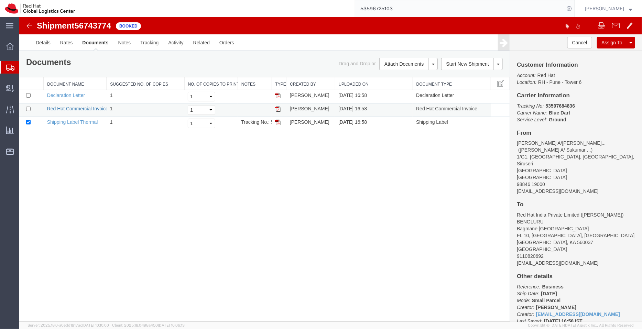
click at [86, 107] on link "Red Hat Commercial Invoice" at bounding box center [77, 109] width 61 height 6
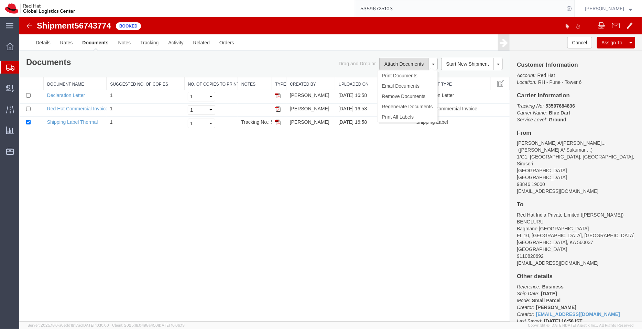
click at [400, 60] on button "Attach Documents" at bounding box center [404, 63] width 50 height 12
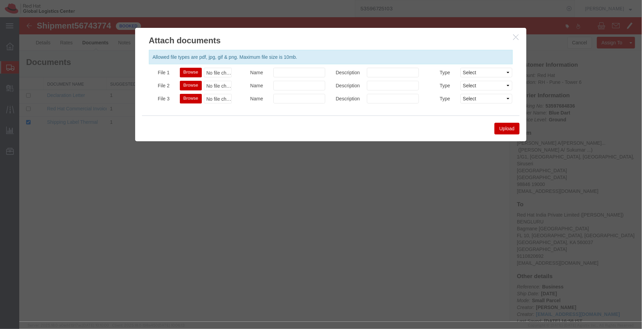
click at [189, 71] on button "Browse" at bounding box center [191, 72] width 22 height 10
type input "C:\fakepath\PROFORMA INVOICE BD 5397684836.pdf"
click at [504, 126] on button "Upload" at bounding box center [506, 128] width 25 height 12
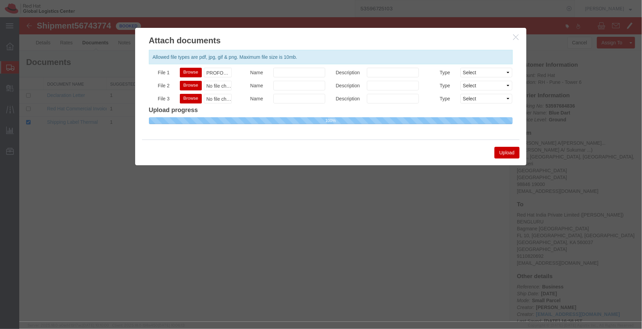
select select
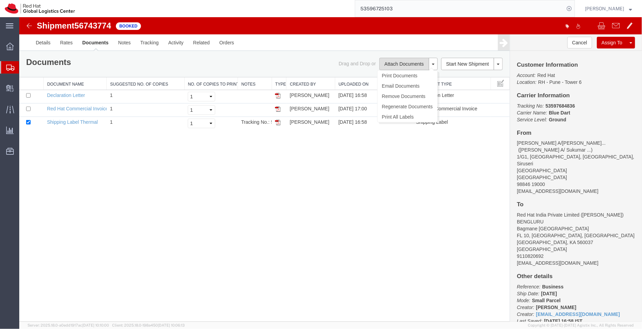
click at [404, 61] on button "Attach Documents" at bounding box center [404, 63] width 50 height 12
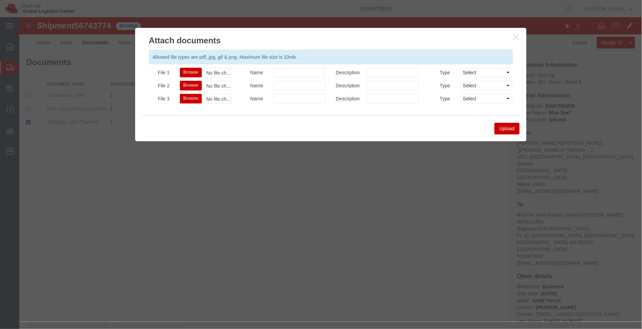
click at [184, 67] on button "Browse" at bounding box center [191, 72] width 22 height 10
type input "C:\fakepath\PROFORMA INVOICE BD 5397684836.pdf"
click at [509, 129] on button "Upload" at bounding box center [506, 128] width 25 height 12
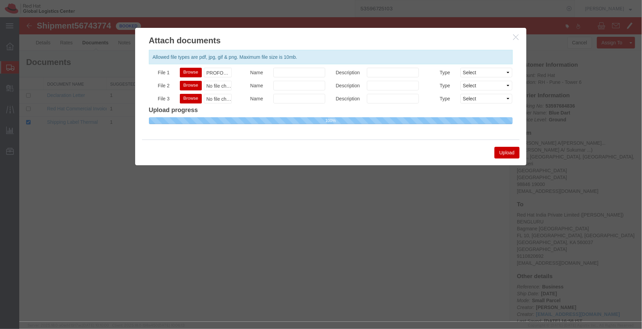
select select
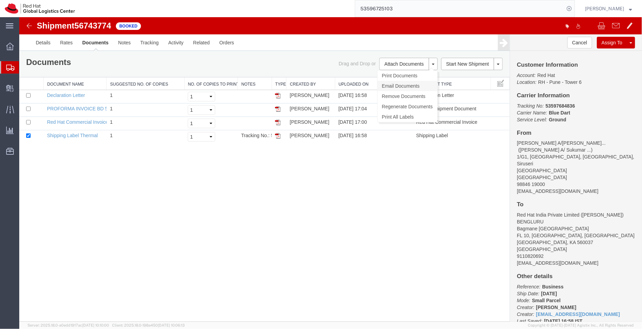
click at [407, 85] on link "Email Documents" at bounding box center [407, 85] width 60 height 10
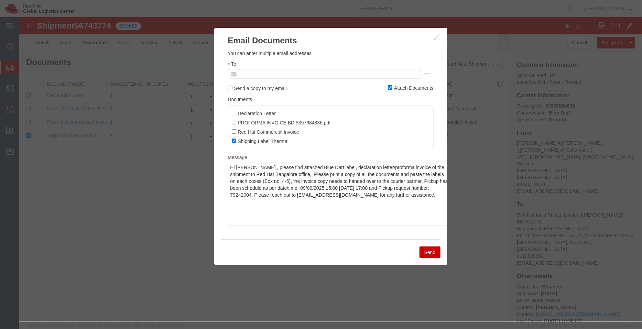
click at [292, 71] on input "text" at bounding box center [277, 73] width 80 height 9
paste input "[EMAIL_ADDRESS][DOMAIN_NAME]"
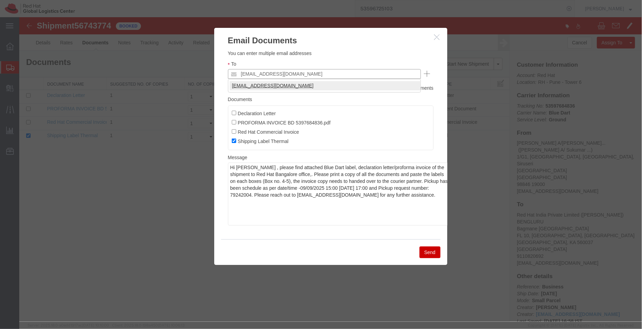
type input "[EMAIL_ADDRESS][DOMAIN_NAME]"
click at [232, 116] on label "Declaration Letter" at bounding box center [253, 113] width 44 height 8
click at [232, 115] on input "Declaration Letter" at bounding box center [233, 112] width 4 height 4
checkbox input "true"
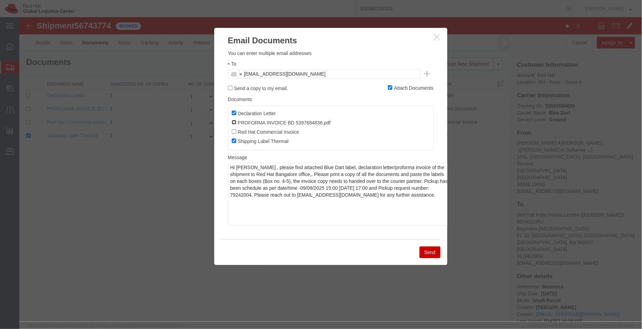
click at [233, 121] on input "PROFORMA INVOICE BD 5397684836.pdf" at bounding box center [233, 122] width 4 height 4
checkbox input "true"
click at [431, 258] on button "Send" at bounding box center [429, 252] width 21 height 12
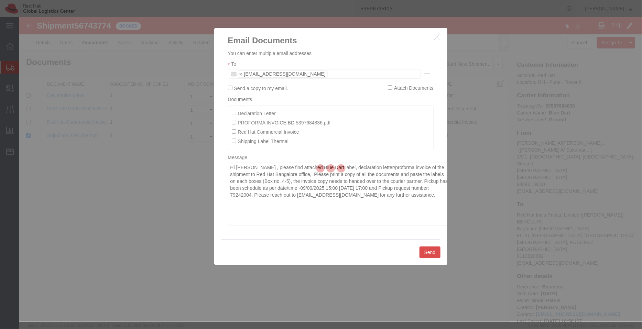
checkbox input "false"
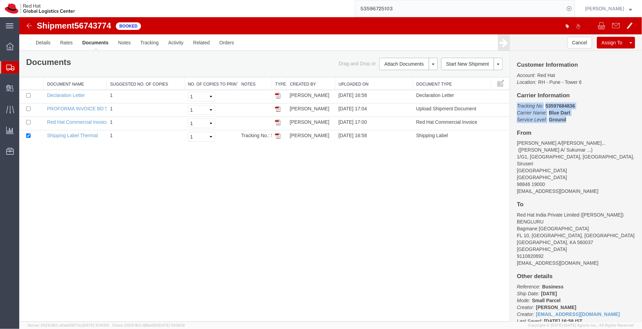
drag, startPoint x: 569, startPoint y: 119, endPoint x: 516, endPoint y: 102, distance: 55.6
click at [516, 102] on div "Customer Information Account: Red Hat Location: [GEOGRAPHIC_DATA] 6 Carrier Inf…" at bounding box center [576, 186] width 132 height 271
copy p "Tracking No: 53597684836 Carrier Name: Blue Dart Blue Dart Service Level: Ground"
click at [170, 42] on link "Activity" at bounding box center [175, 42] width 25 height 17
